Goal: Task Accomplishment & Management: Manage account settings

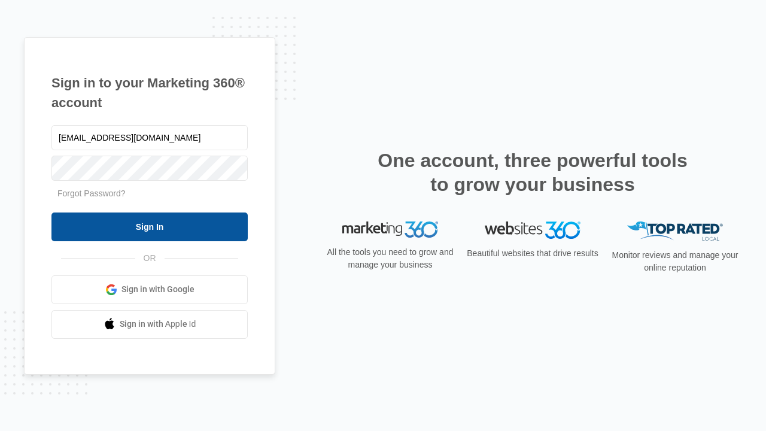
click at [150, 226] on input "Sign In" at bounding box center [149, 226] width 196 height 29
